Goal: Transaction & Acquisition: Book appointment/travel/reservation

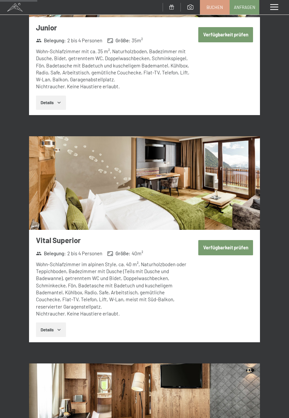
scroll to position [439, 0]
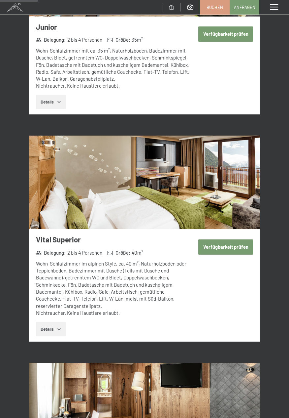
click at [222, 246] on button "Verfügbarkeit prüfen" at bounding box center [226, 246] width 55 height 15
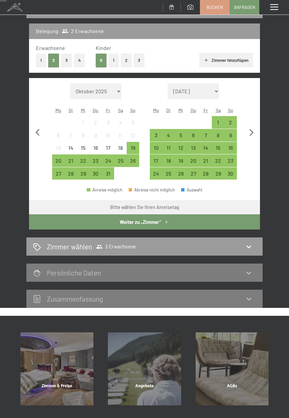
scroll to position [76, 0]
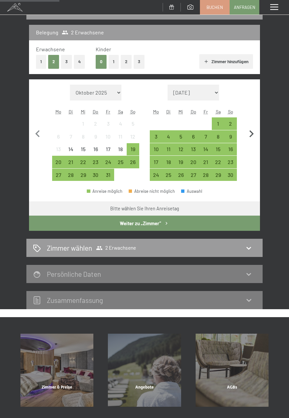
click at [256, 140] on icon "button" at bounding box center [252, 134] width 14 height 14
select select "[DATE]"
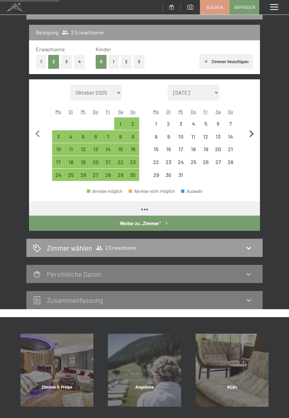
click at [255, 138] on icon "button" at bounding box center [252, 134] width 14 height 14
select select "[DATE]"
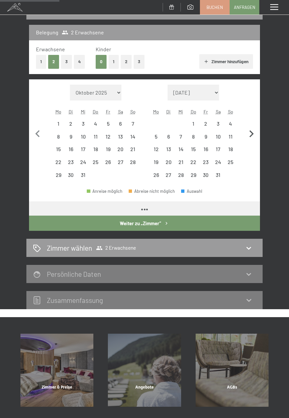
click at [257, 138] on icon "button" at bounding box center [252, 134] width 14 height 14
select select "[DATE]"
click at [255, 136] on icon "button" at bounding box center [252, 134] width 14 height 14
select select "[DATE]"
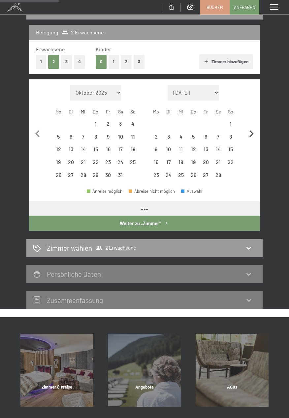
select select "[DATE]"
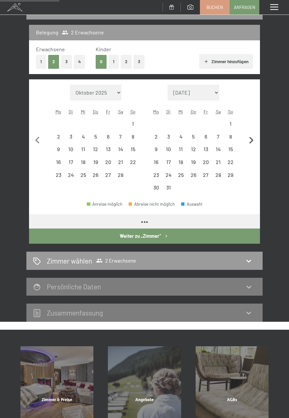
click at [256, 136] on icon "button" at bounding box center [252, 141] width 14 height 14
select select "[DATE]"
click at [255, 137] on icon "button" at bounding box center [252, 141] width 14 height 14
select select "[DATE]"
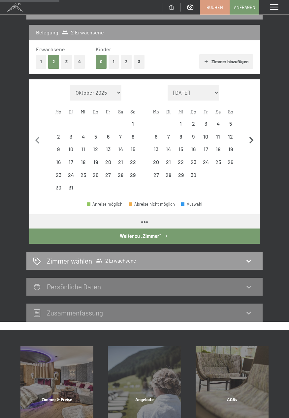
select select "[DATE]"
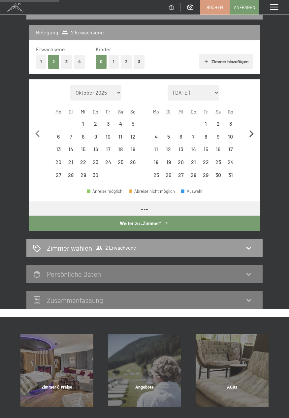
click at [254, 138] on icon "button" at bounding box center [252, 134] width 14 height 14
select select "[DATE]"
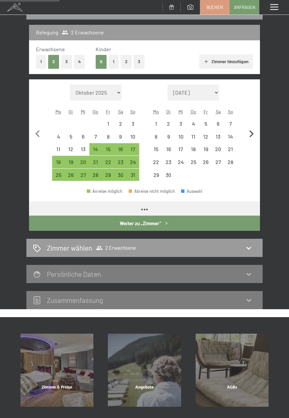
select select "[DATE]"
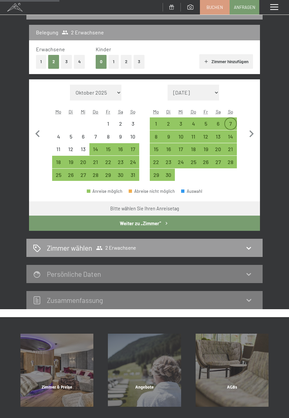
click at [230, 126] on div "7" at bounding box center [230, 126] width 11 height 11
select select "[DATE]"
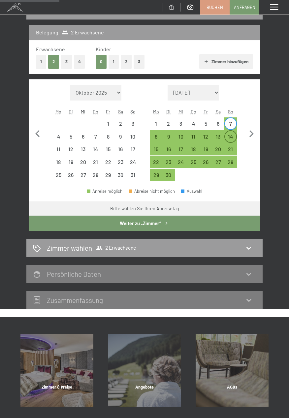
click at [234, 136] on div "14" at bounding box center [230, 139] width 11 height 11
select select "[DATE]"
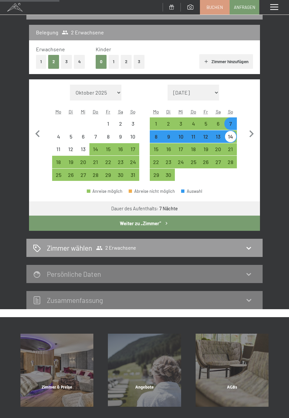
click at [187, 228] on button "Weiter zu „Zimmer“" at bounding box center [144, 222] width 231 height 15
select select "[DATE]"
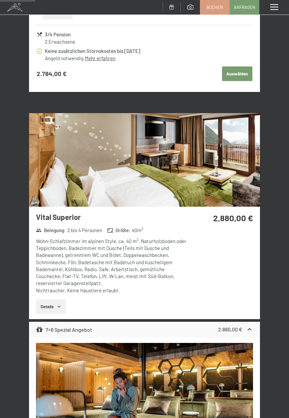
scroll to position [521, 0]
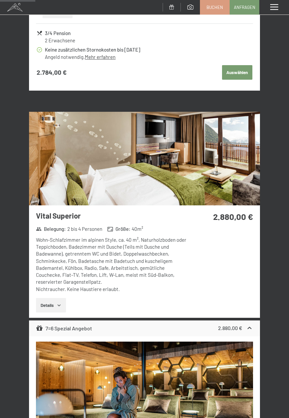
click at [64, 312] on button "Details" at bounding box center [51, 305] width 30 height 15
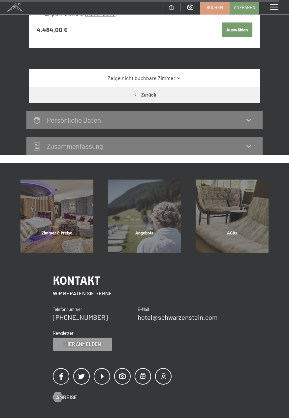
scroll to position [4195, 0]
